Goal: Task Accomplishment & Management: Use online tool/utility

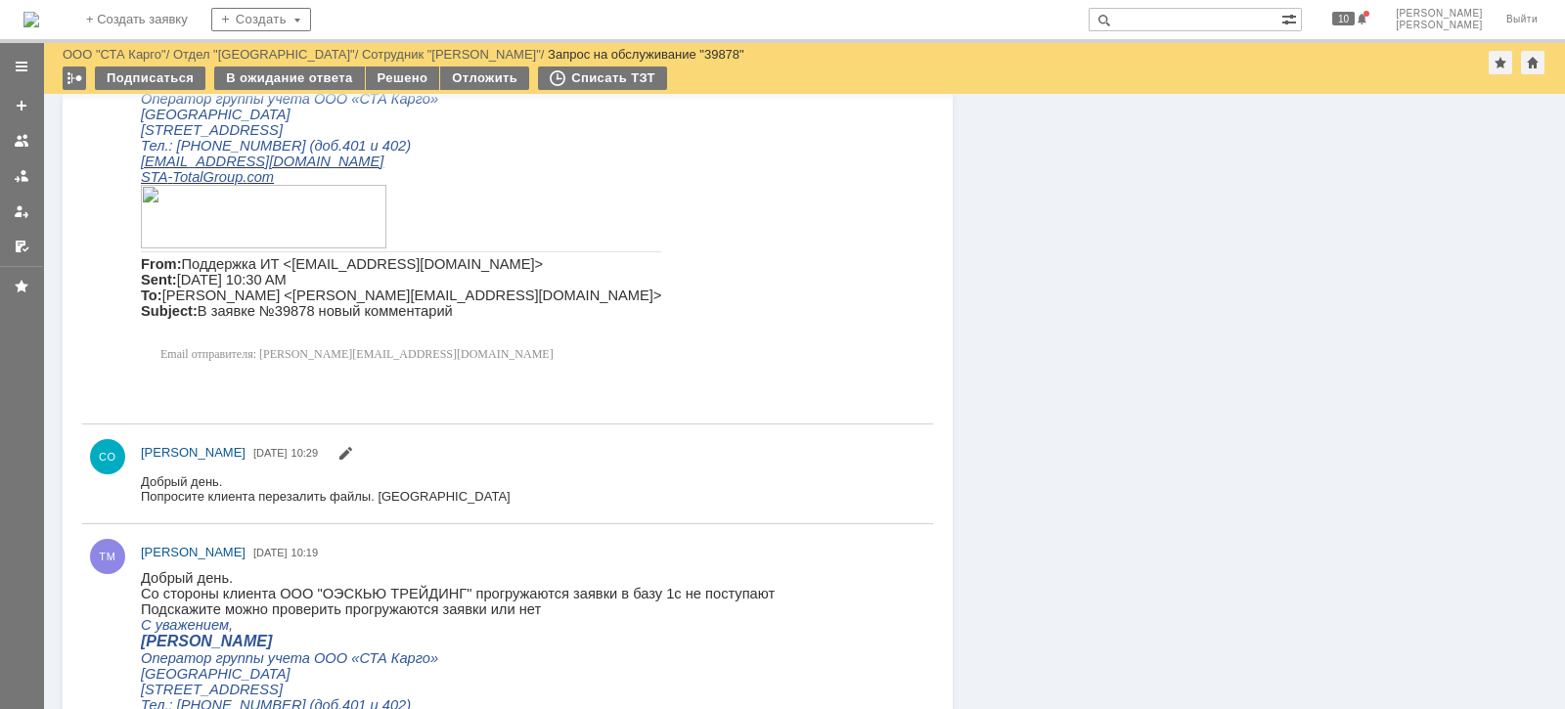
scroll to position [244, 0]
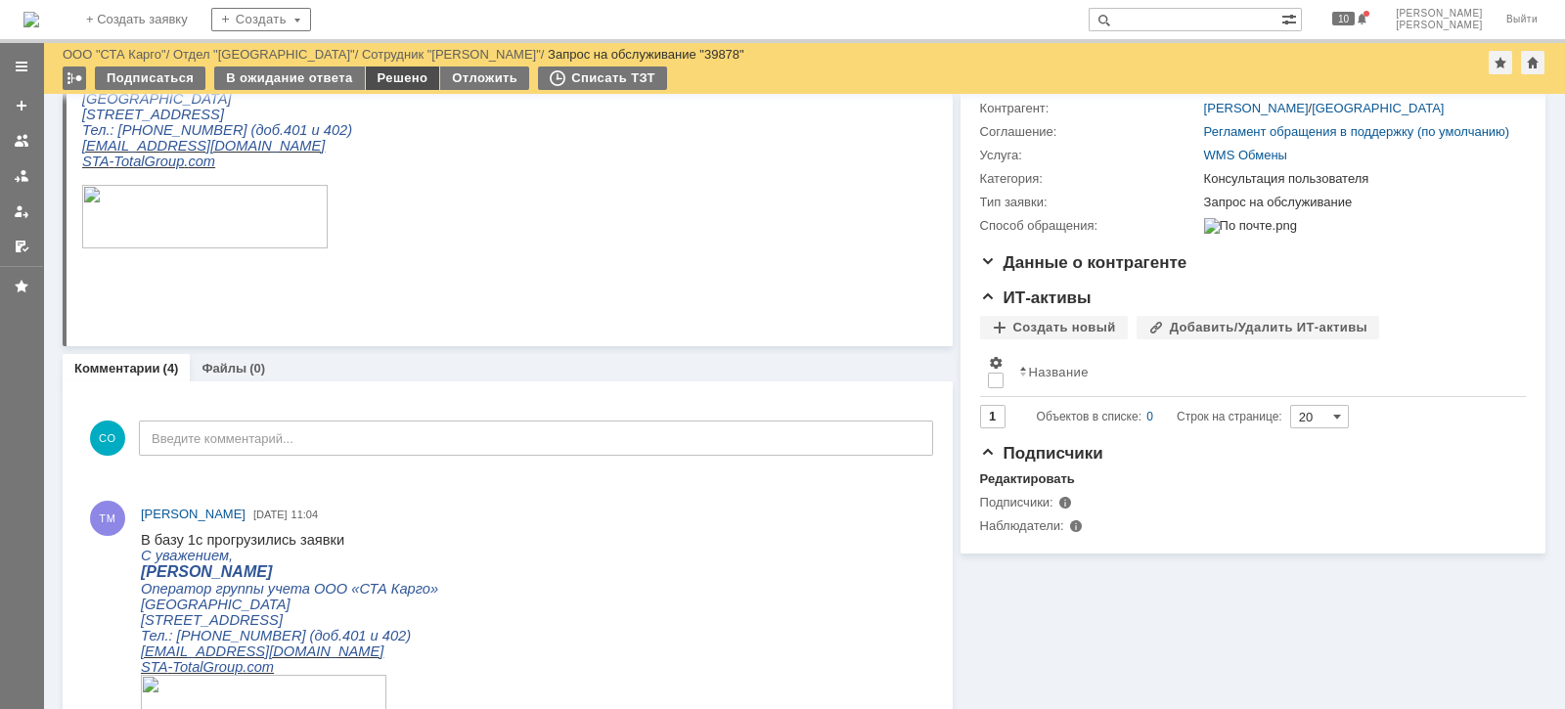
click at [391, 84] on div "Решено" at bounding box center [403, 78] width 74 height 23
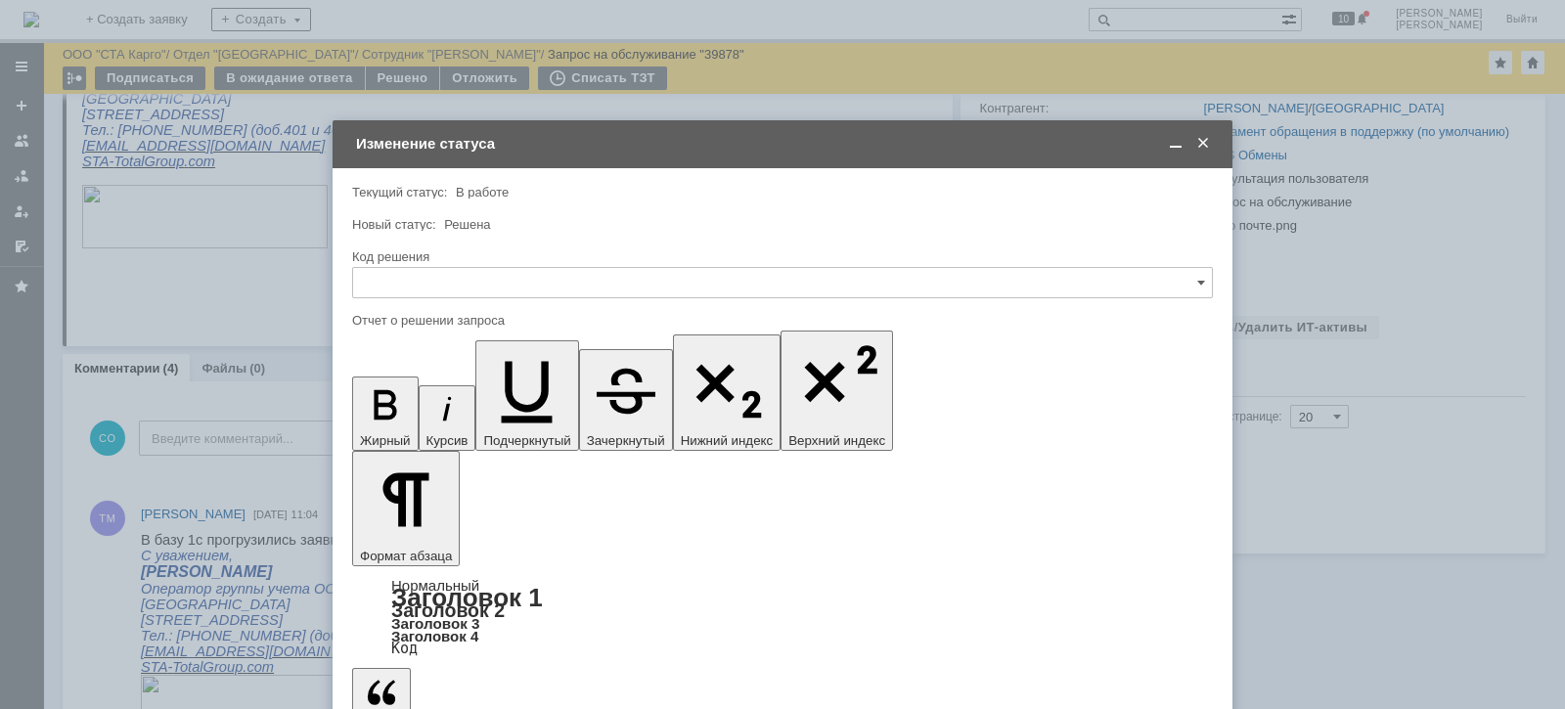
scroll to position [0, 0]
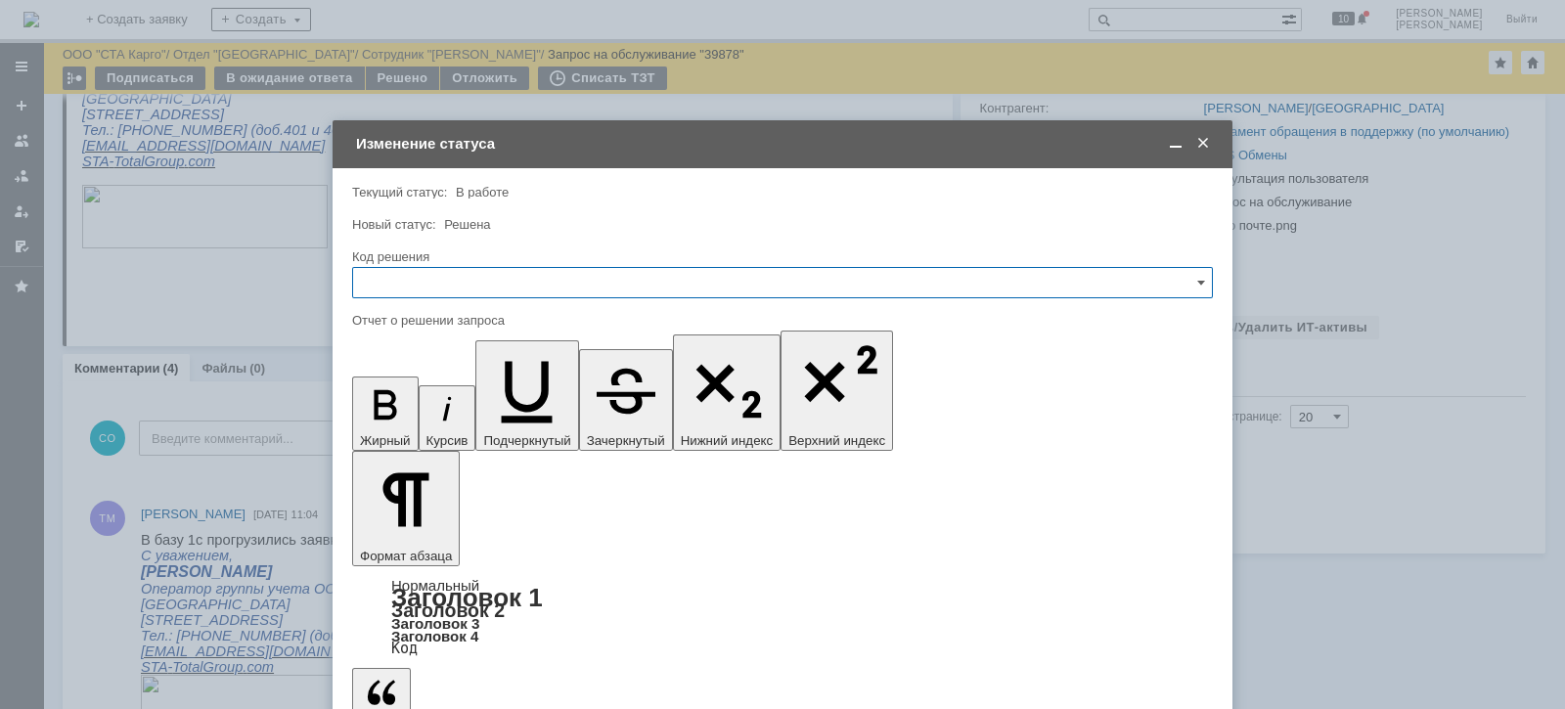
click at [480, 274] on input "text" at bounding box center [782, 282] width 861 height 31
click at [445, 529] on div "Решено" at bounding box center [782, 544] width 859 height 31
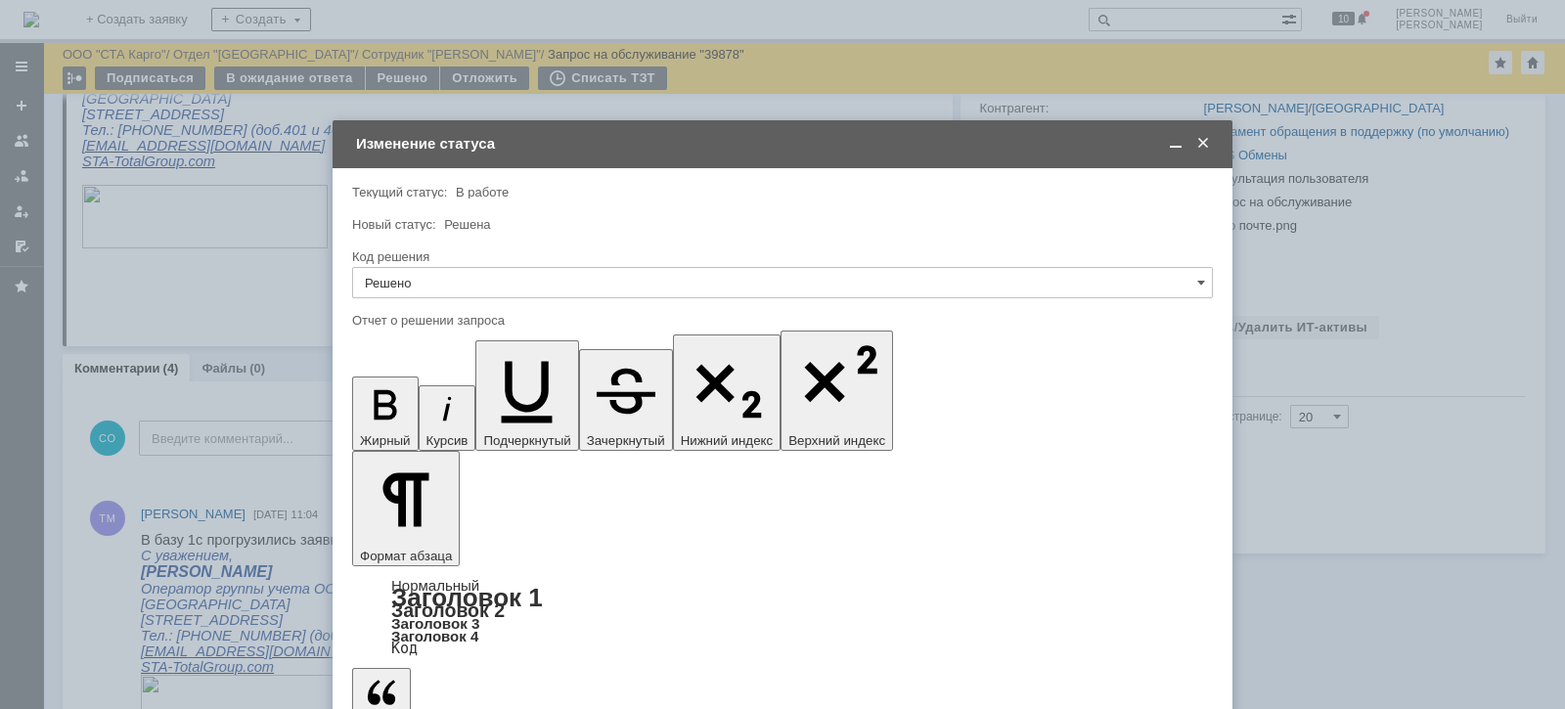
type input "Решено"
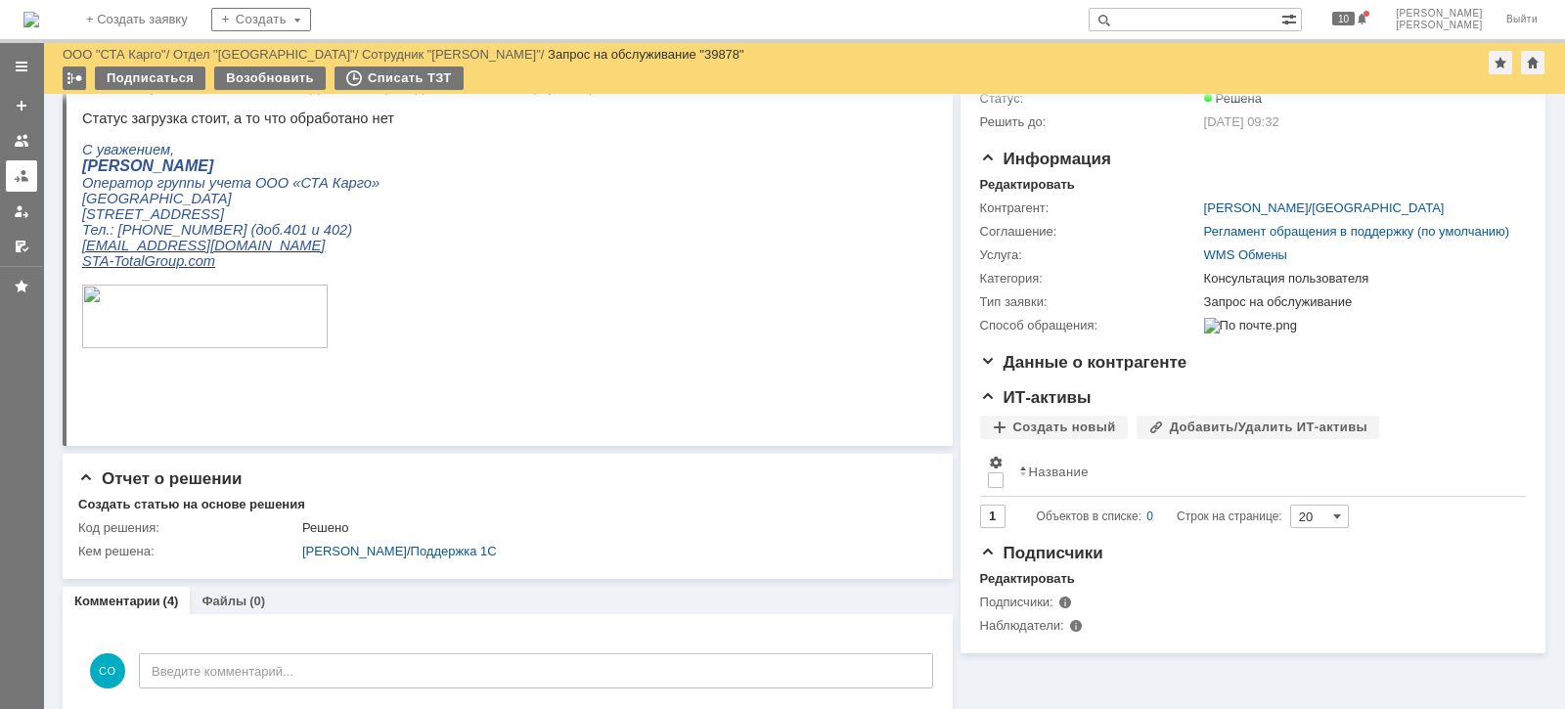
click at [20, 180] on div at bounding box center [22, 176] width 16 height 16
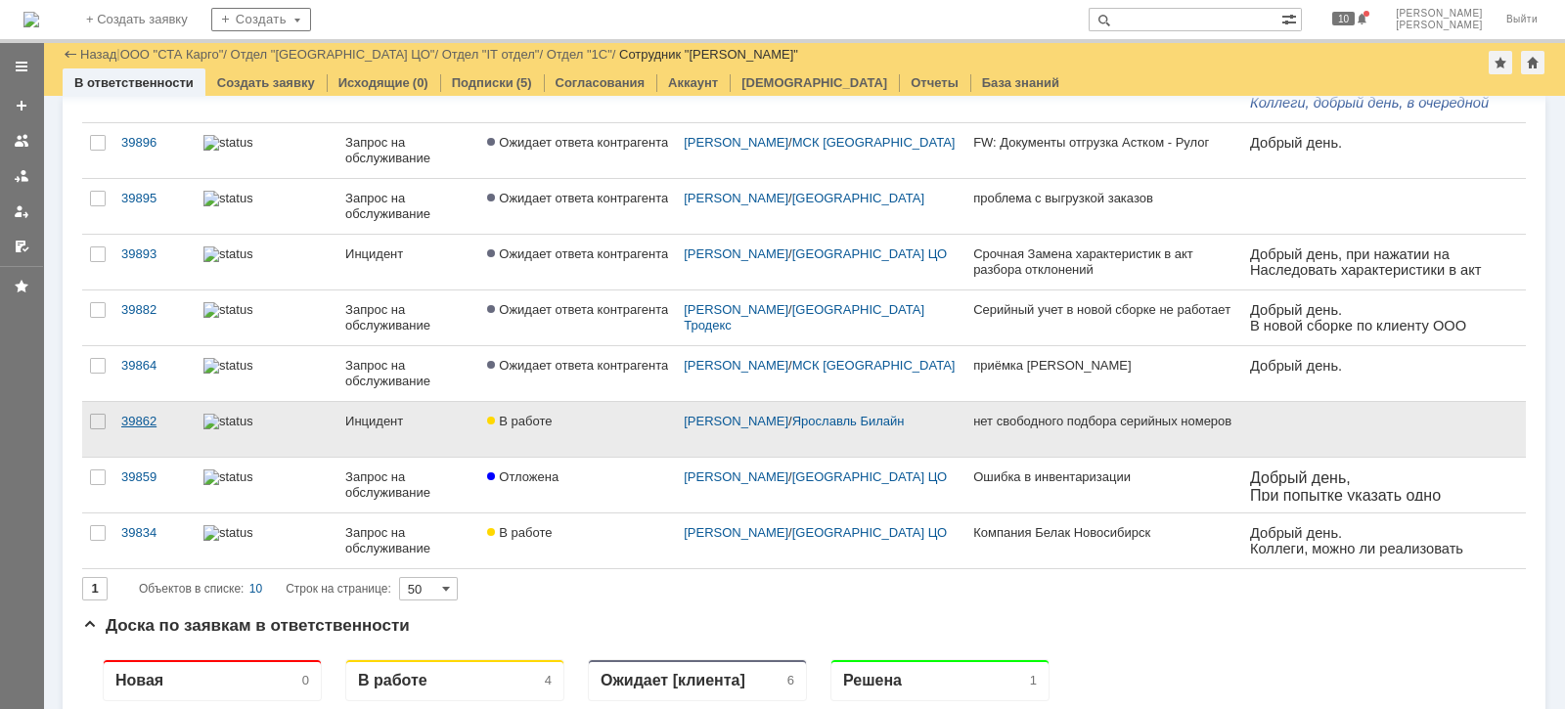
click at [114, 421] on link "39862" at bounding box center [154, 429] width 82 height 55
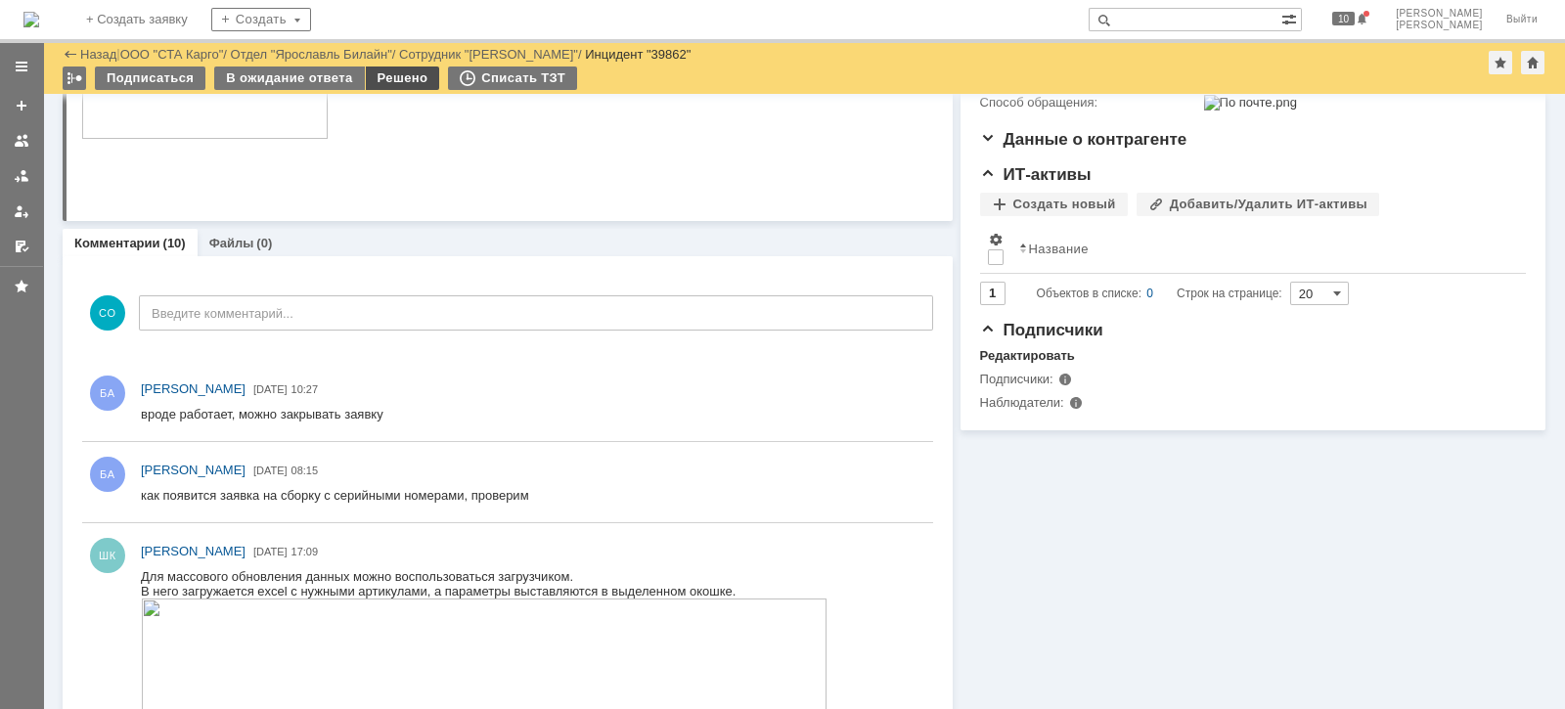
click at [392, 83] on div "Решено" at bounding box center [403, 78] width 74 height 23
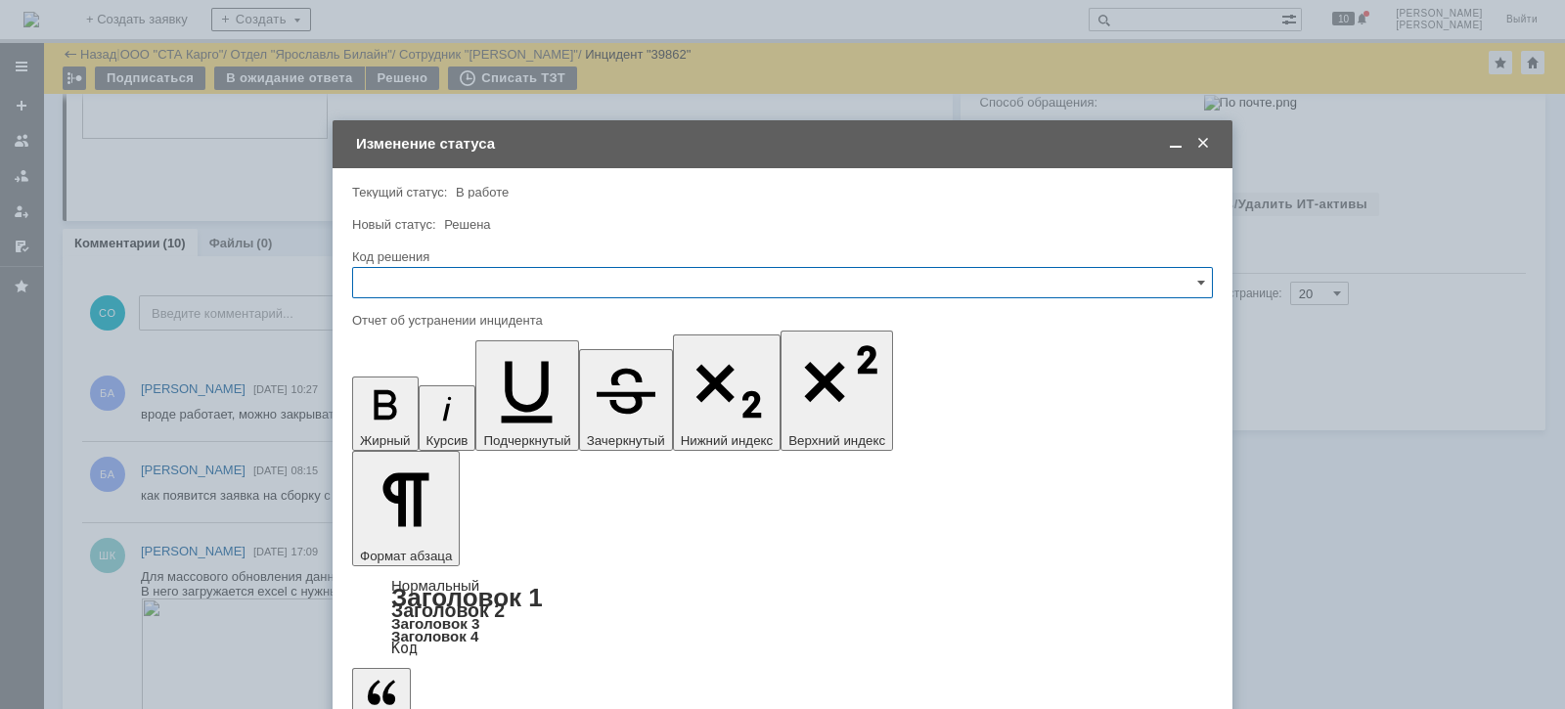
click at [416, 278] on input "text" at bounding box center [782, 282] width 861 height 31
click at [445, 542] on span "Решено" at bounding box center [782, 545] width 835 height 16
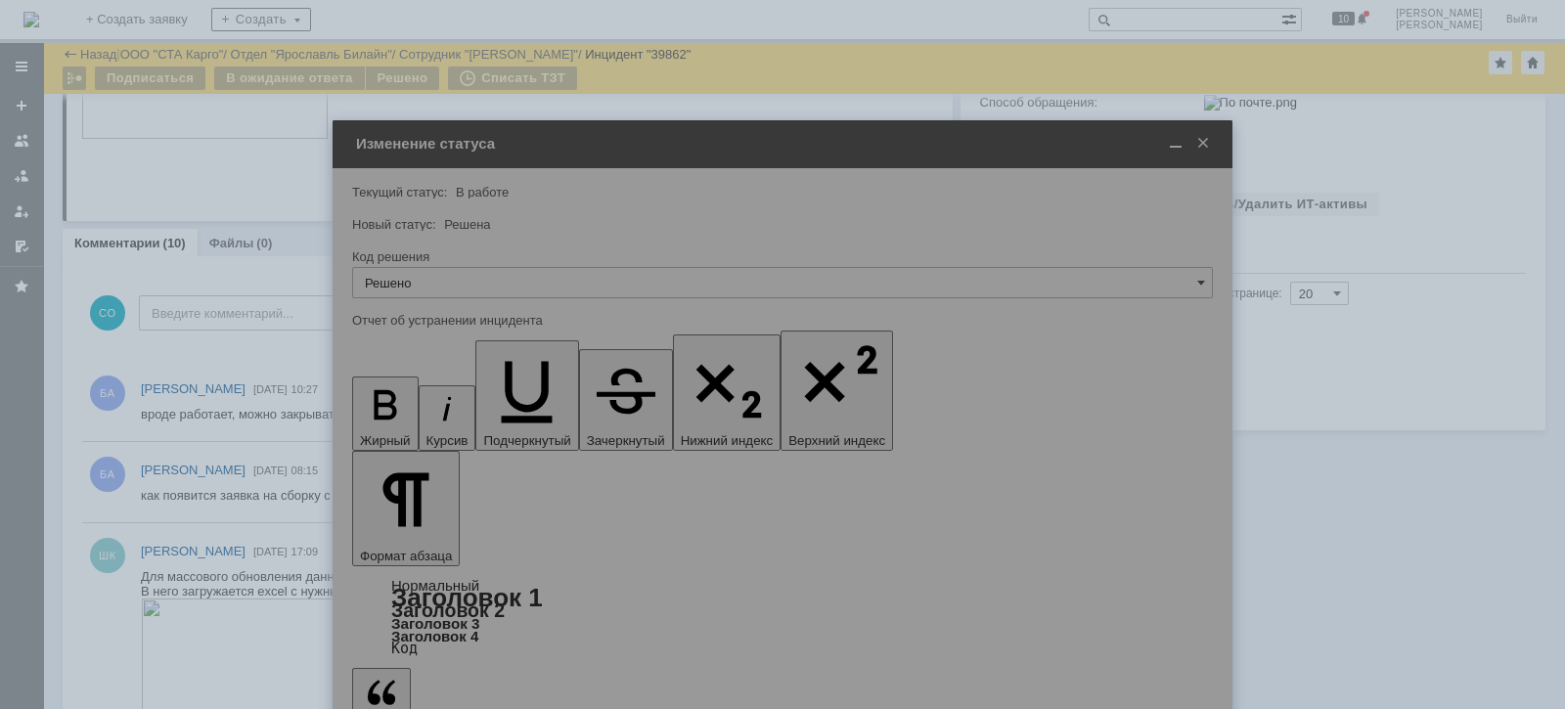
type input "Решено"
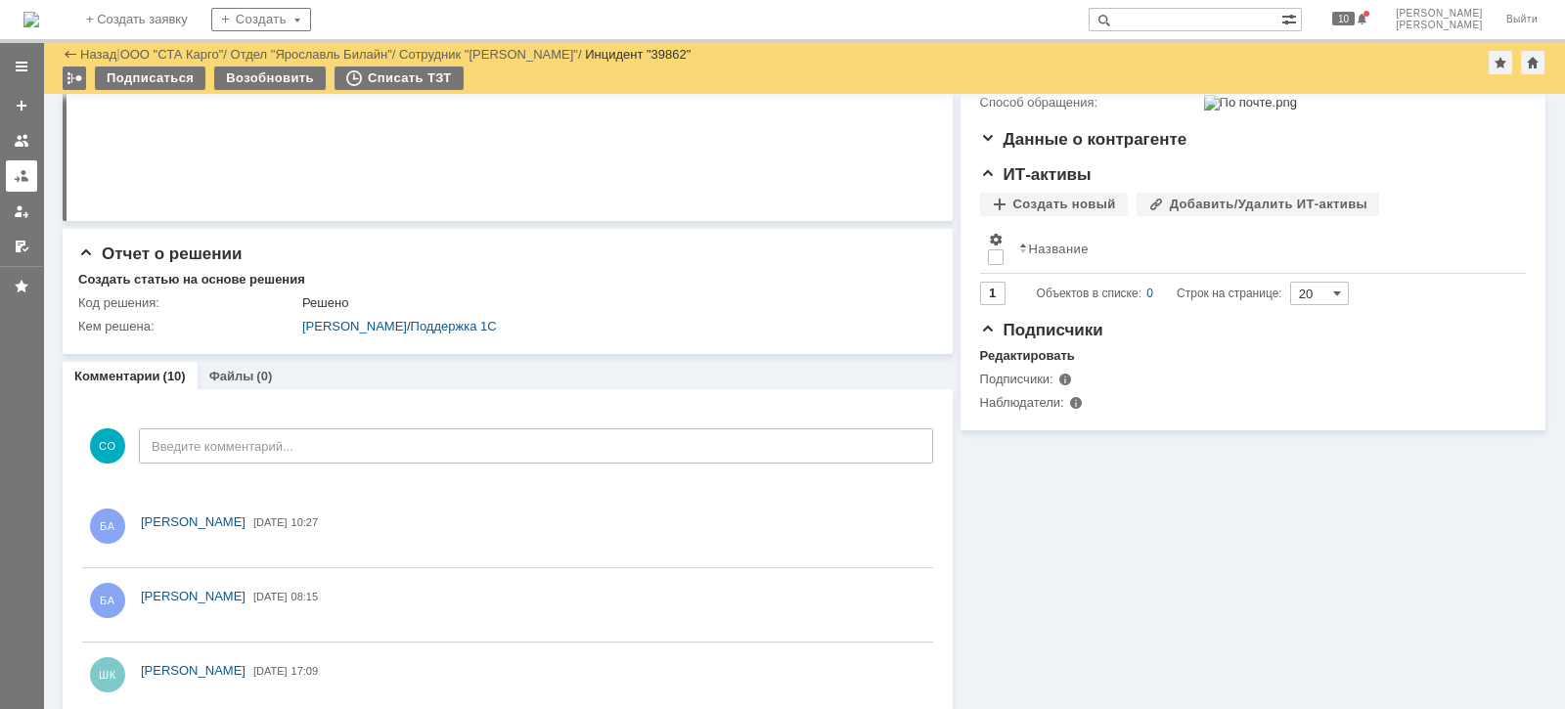
click at [20, 183] on link at bounding box center [21, 175] width 31 height 31
